Goal: Information Seeking & Learning: Learn about a topic

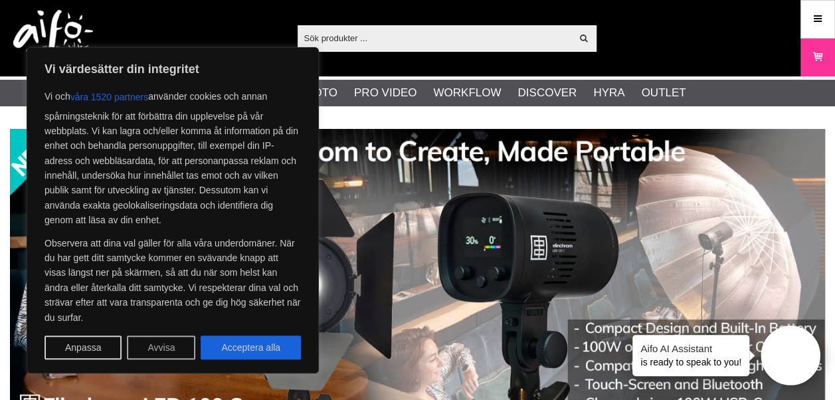
click at [158, 347] on button "Avvisa" at bounding box center [161, 347] width 68 height 24
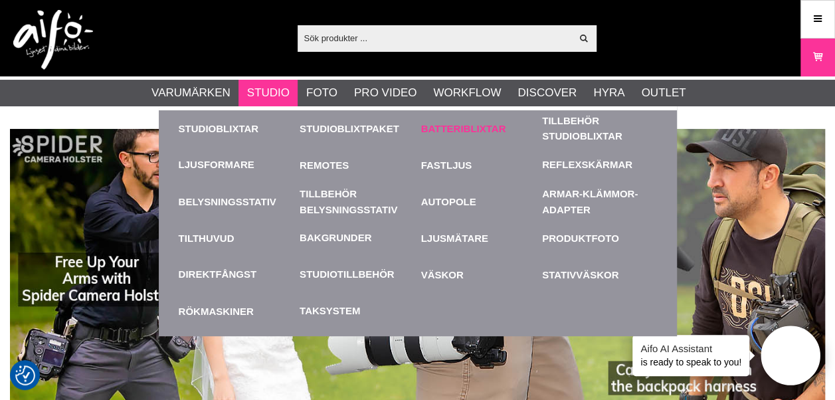
click at [456, 124] on link "Batteriblixtar" at bounding box center [478, 128] width 115 height 37
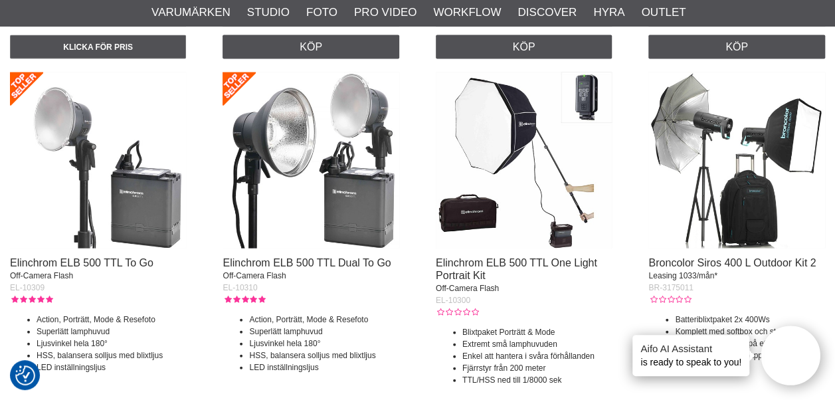
scroll to position [1461, 0]
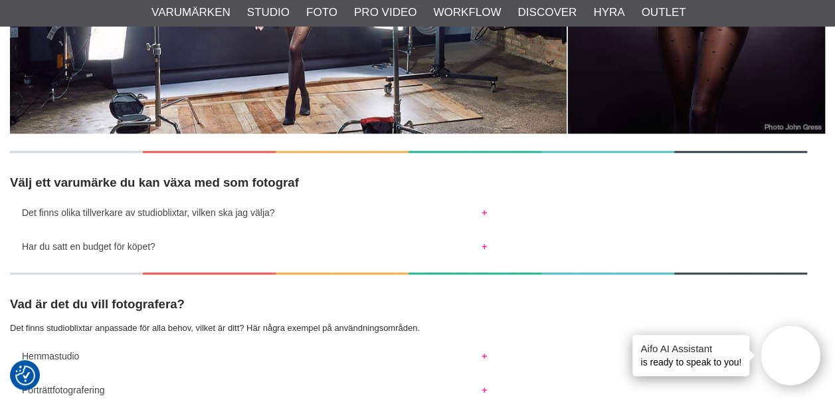
scroll to position [664, 0]
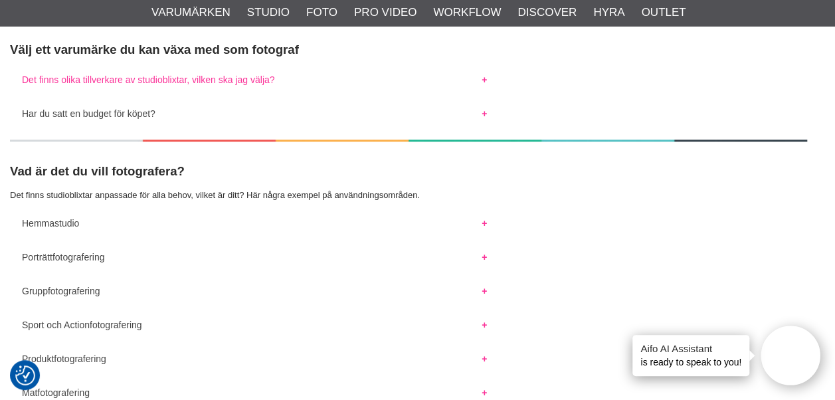
click at [484, 76] on button "Det finns olika tillverkare av studioblixtar, vilken ska jag välja?" at bounding box center [254, 76] width 489 height 17
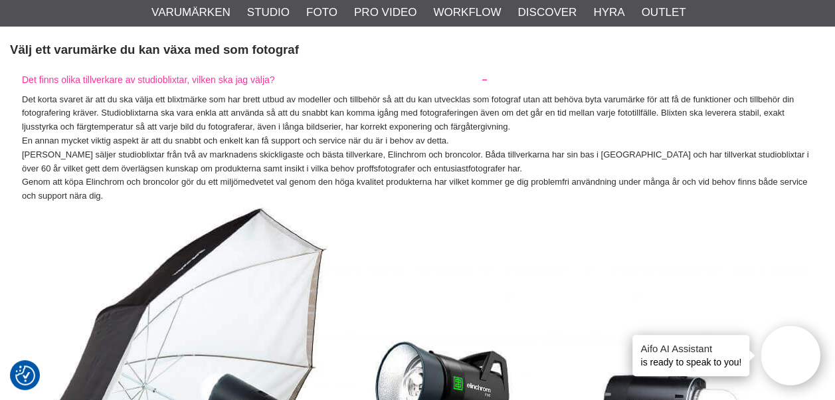
scroll to position [731, 0]
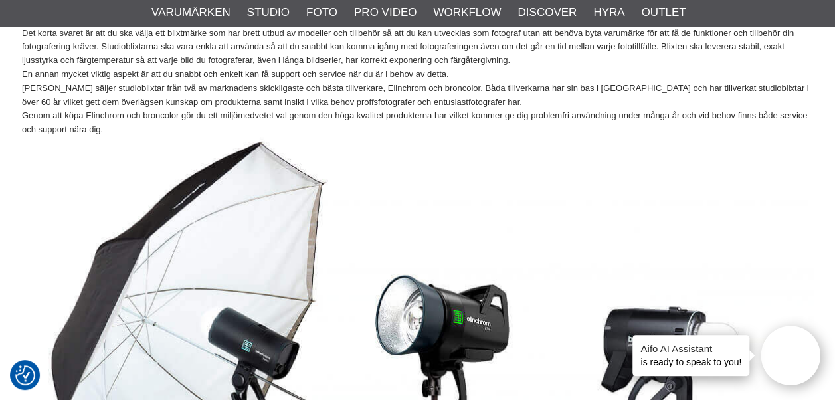
click at [402, 137] on img at bounding box center [417, 381] width 791 height 488
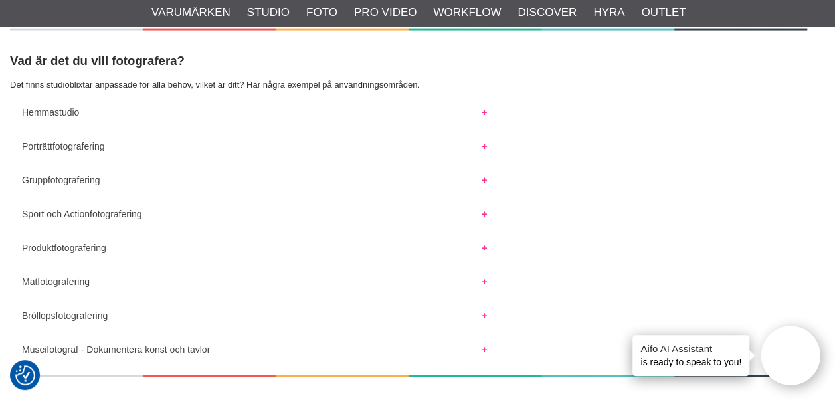
scroll to position [1395, 0]
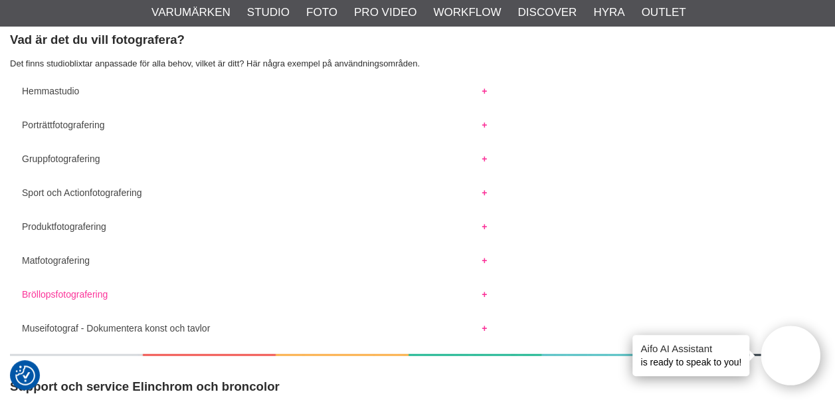
click at [484, 292] on button "Bröllopsfotografering" at bounding box center [254, 290] width 489 height 17
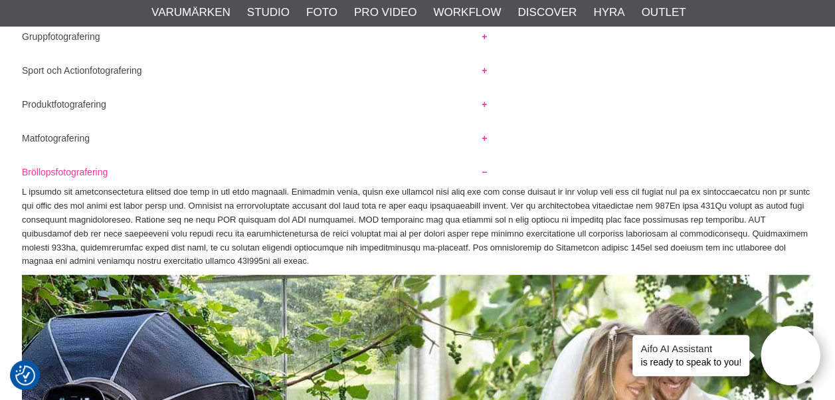
scroll to position [1594, 0]
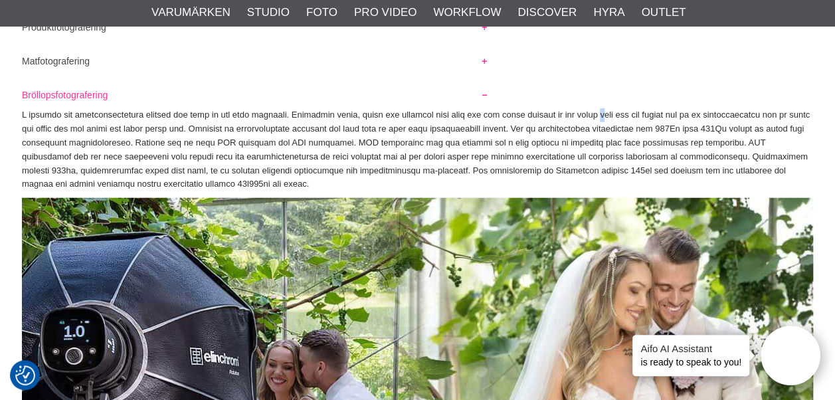
click at [587, 113] on p at bounding box center [417, 149] width 791 height 83
drag, startPoint x: 587, startPoint y: 113, endPoint x: 682, endPoint y: 77, distance: 101.5
click at [329, 187] on p at bounding box center [417, 149] width 791 height 83
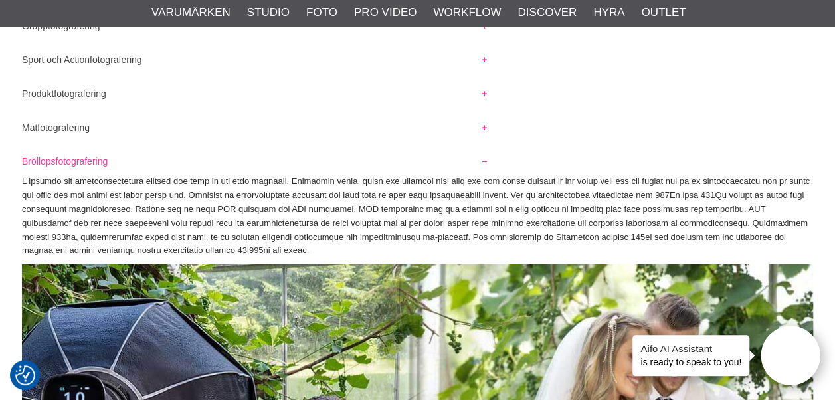
scroll to position [1395, 0]
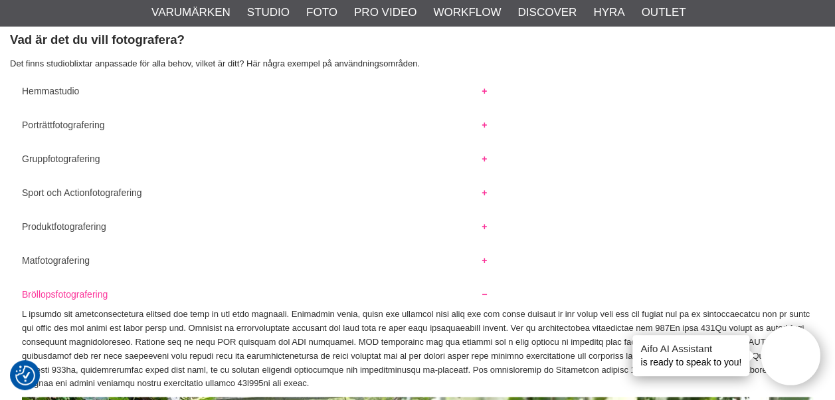
click at [482, 294] on button "Bröllopsfotografering" at bounding box center [254, 290] width 489 height 17
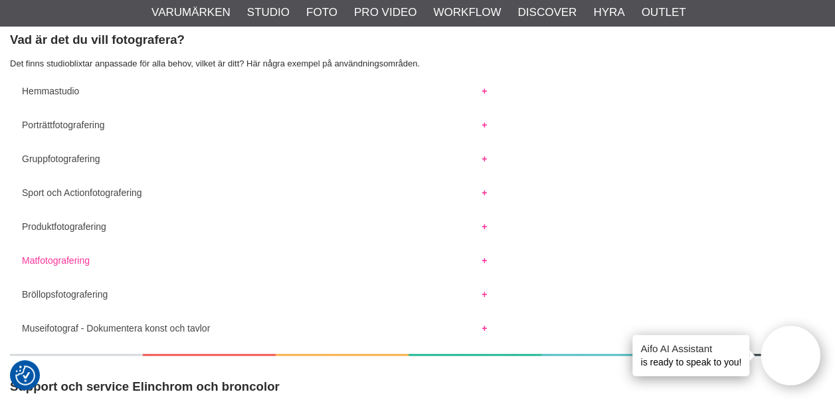
click at [485, 258] on button "Matfotografering" at bounding box center [254, 256] width 489 height 17
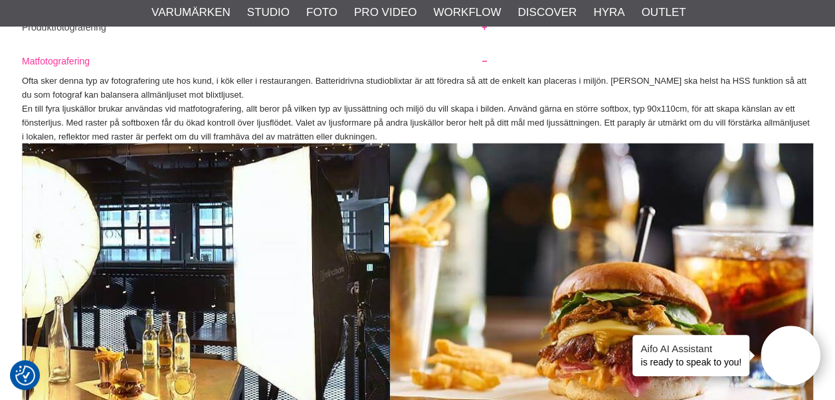
scroll to position [1660, 0]
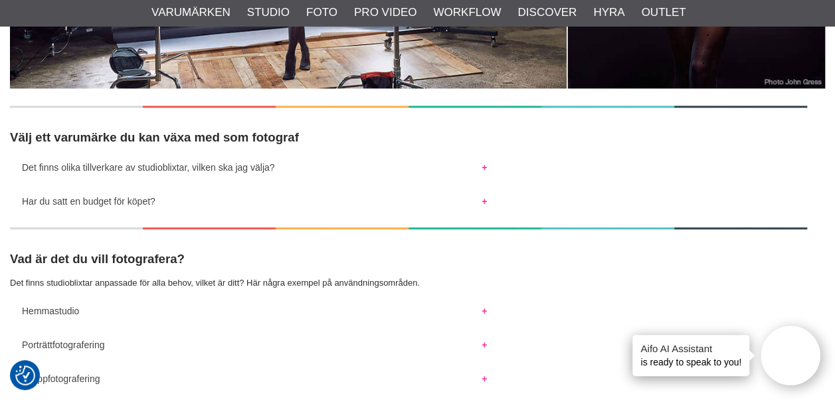
scroll to position [598, 0]
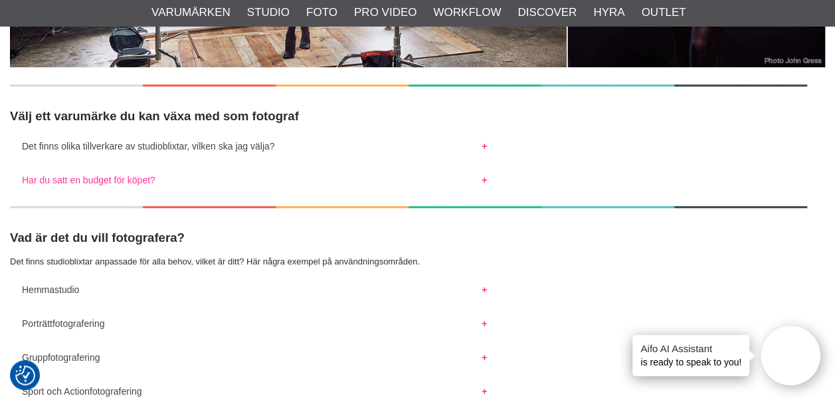
click at [485, 177] on button "Har du satt en budget för köpet?" at bounding box center [254, 176] width 489 height 17
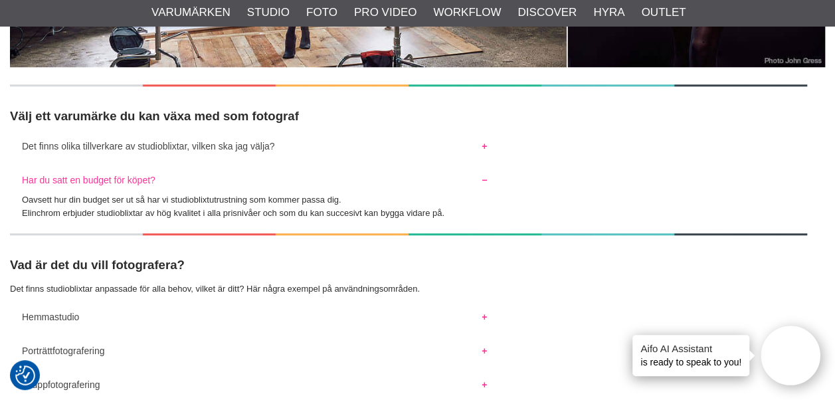
click at [485, 177] on button "Har du satt en budget för köpet?" at bounding box center [254, 176] width 489 height 17
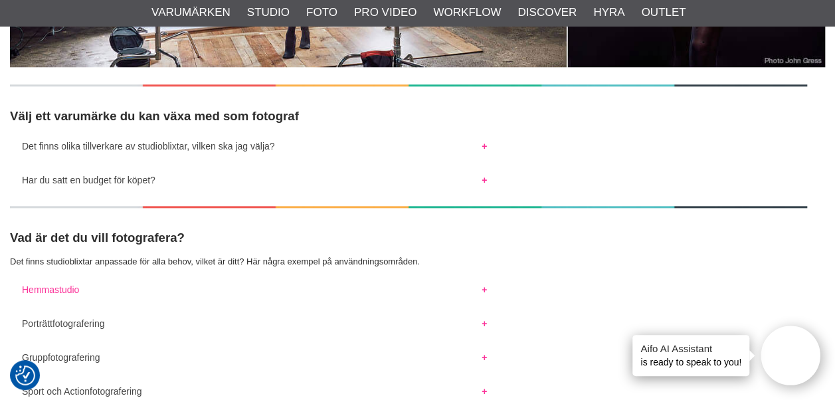
click at [483, 288] on button "Hemmastudio" at bounding box center [254, 286] width 489 height 17
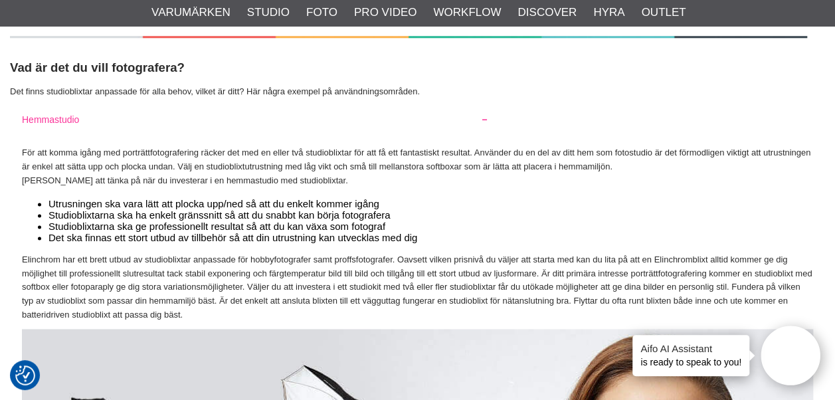
scroll to position [797, 0]
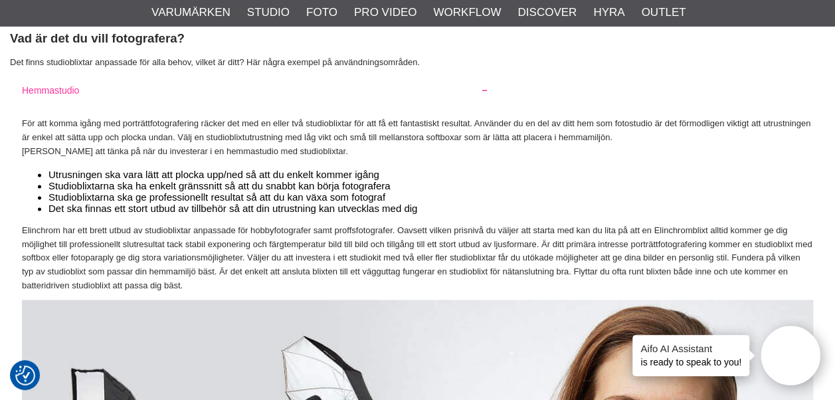
click at [351, 141] on p "För att komma igång med porträttfotografering räcker det med en eller två studi…" at bounding box center [417, 131] width 791 height 55
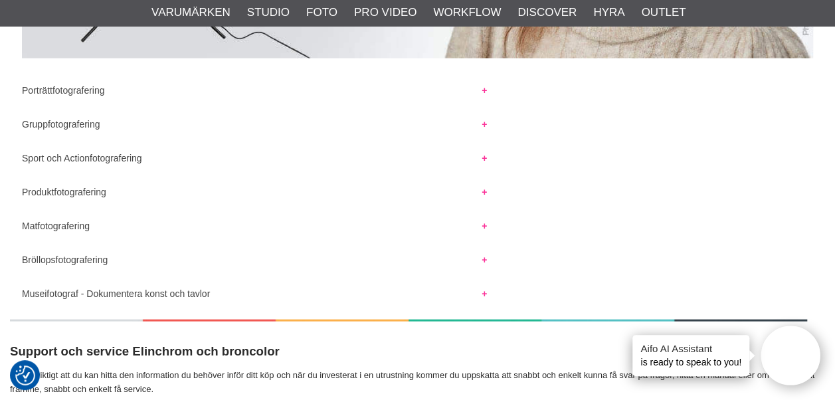
scroll to position [1395, 0]
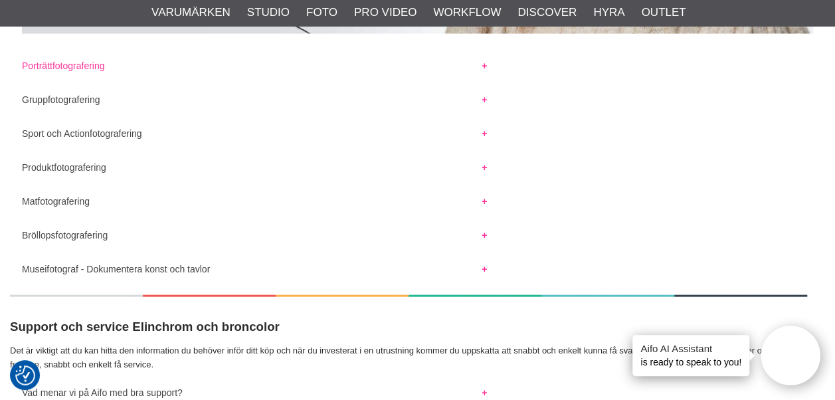
click at [485, 65] on button "Porträttfotografering" at bounding box center [254, 62] width 489 height 17
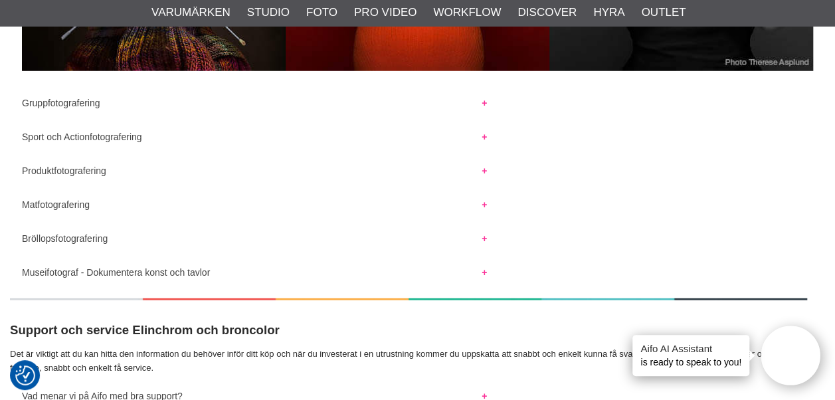
scroll to position [1793, 0]
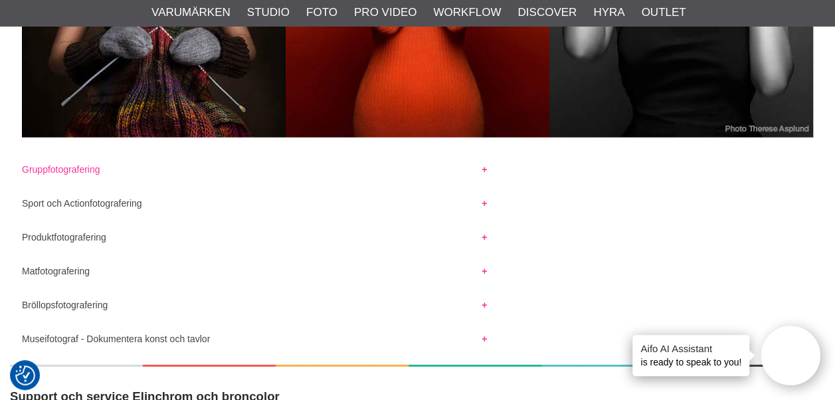
click at [484, 169] on button "Gruppfotografering" at bounding box center [254, 165] width 489 height 17
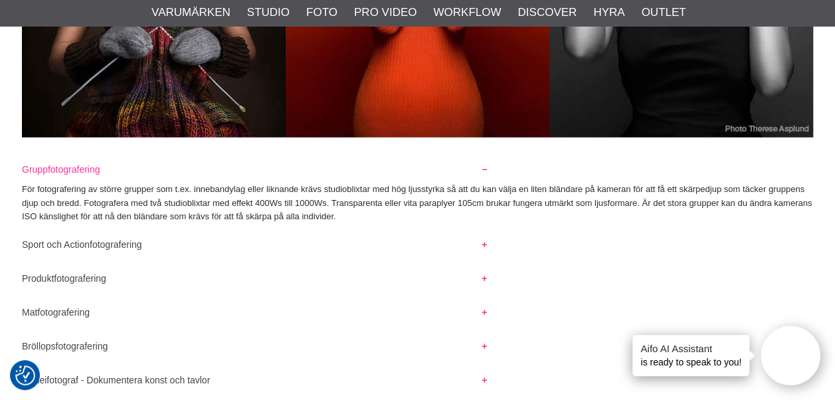
click at [484, 242] on button "Sport och Actionfotografering" at bounding box center [254, 240] width 489 height 17
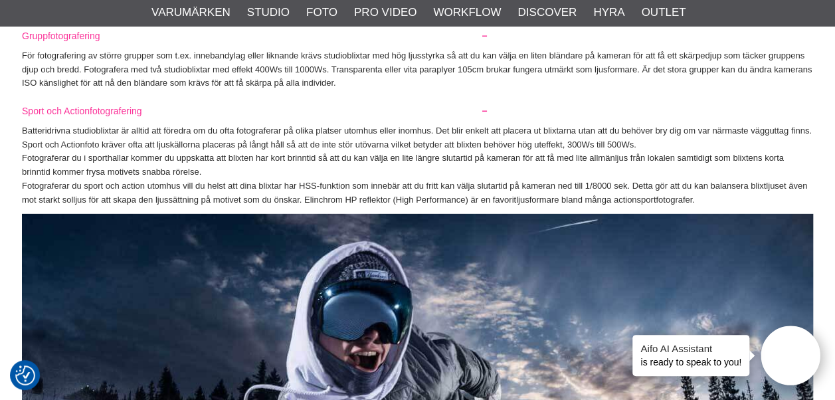
scroll to position [1926, 0]
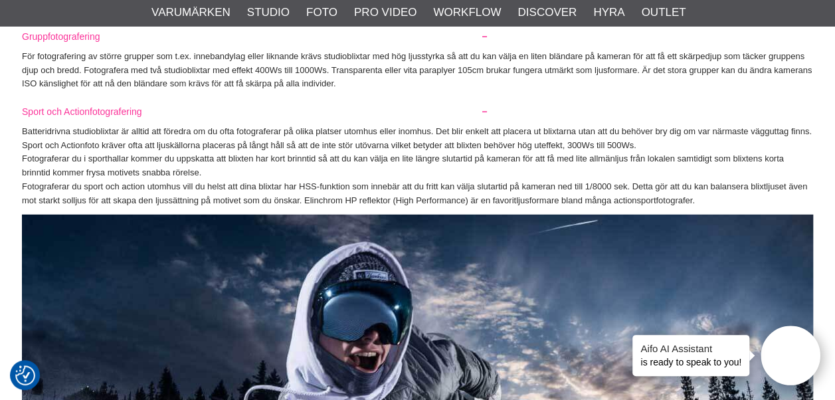
click at [361, 189] on p "Fotograferar du sport och action utomhus vill du helst att dina blixtar har HSS…" at bounding box center [417, 194] width 791 height 28
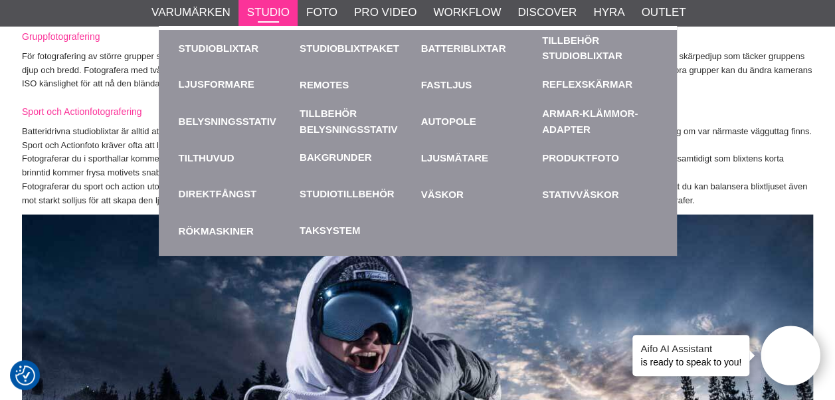
click at [268, 5] on link "Studio" at bounding box center [268, 12] width 43 height 17
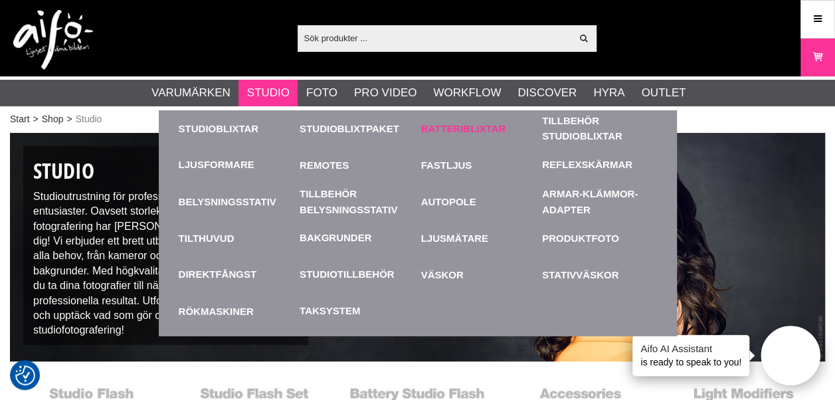
click at [453, 125] on link "Batteriblixtar" at bounding box center [478, 128] width 115 height 37
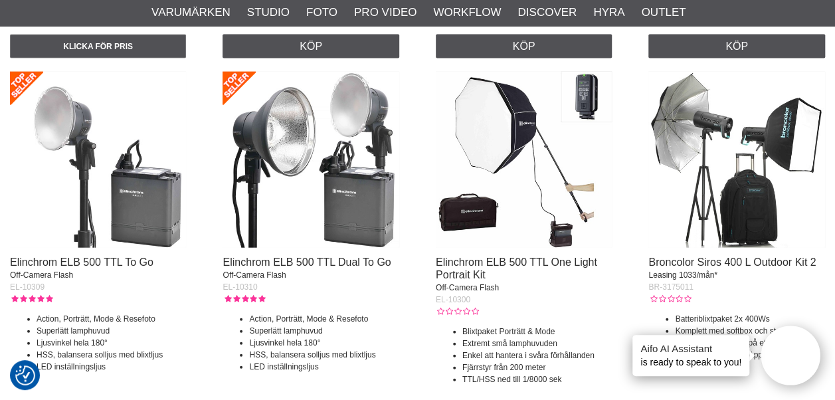
scroll to position [1528, 0]
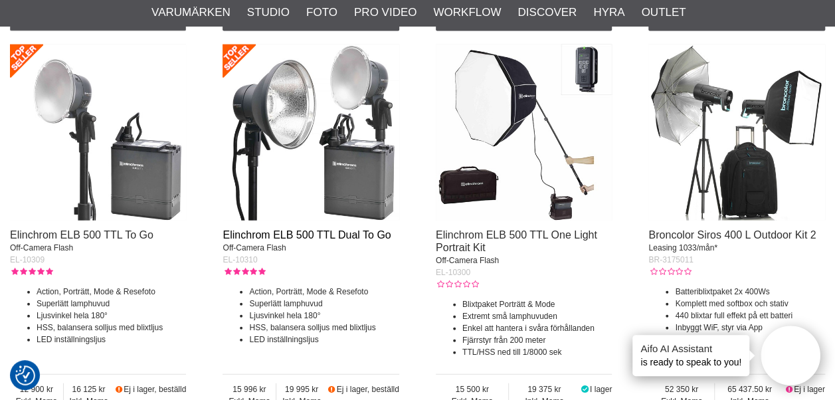
click at [317, 234] on link "Elinchrom ELB 500 TTL Dual To Go" at bounding box center [306, 234] width 168 height 11
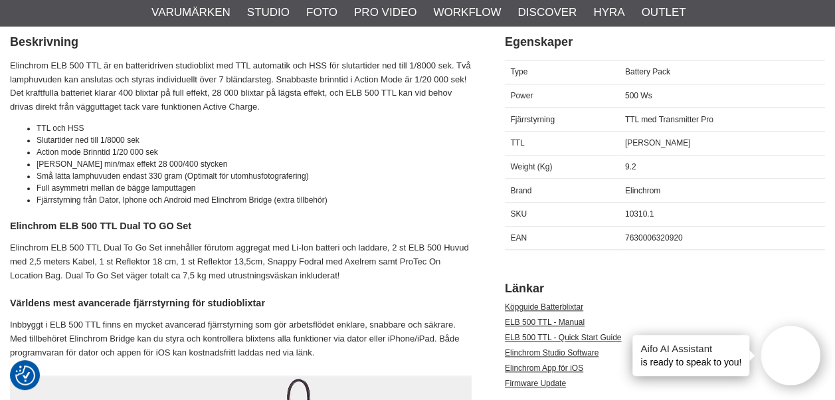
scroll to position [598, 0]
click at [209, 165] on li "[PERSON_NAME] min/max effekt 28 000/400 stycken" at bounding box center [254, 163] width 435 height 12
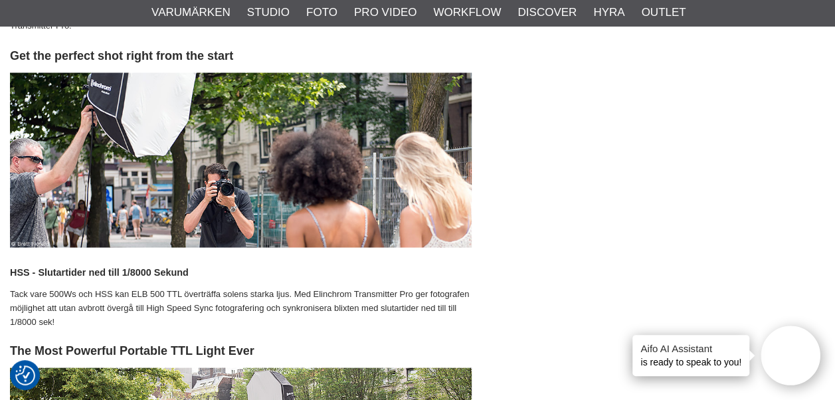
scroll to position [1196, 0]
click at [304, 143] on img at bounding box center [241, 159] width 462 height 175
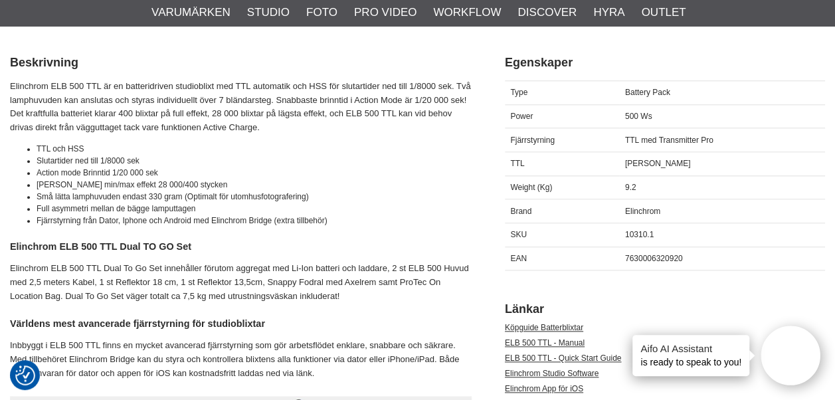
scroll to position [664, 0]
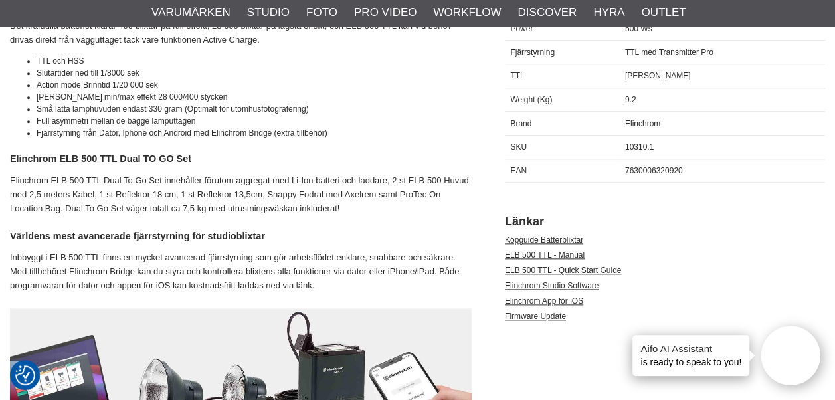
drag, startPoint x: 118, startPoint y: 159, endPoint x: 11, endPoint y: 158, distance: 107.6
click at [11, 158] on h4 "Elinchrom ELB 500 TTL Dual TO GO Set" at bounding box center [241, 158] width 462 height 13
copy h4 "Elinchrom ELB 500 TTL"
